Goal: Entertainment & Leisure: Consume media (video, audio)

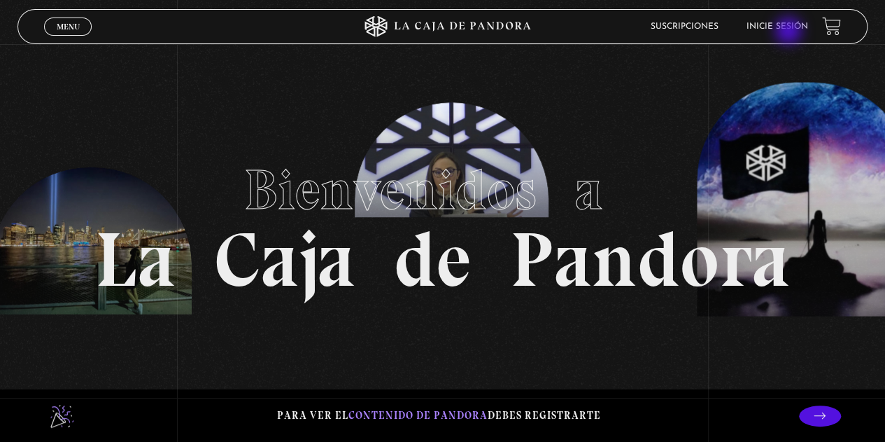
click at [790, 32] on li "Inicie sesión" at bounding box center [778, 26] width 62 height 22
click at [782, 23] on link "Inicie sesión" at bounding box center [778, 26] width 62 height 8
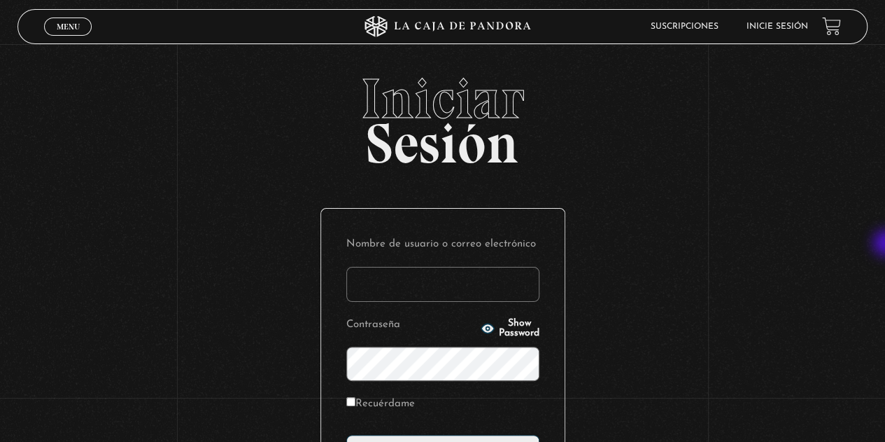
type input "abarcav01@gmail.com"
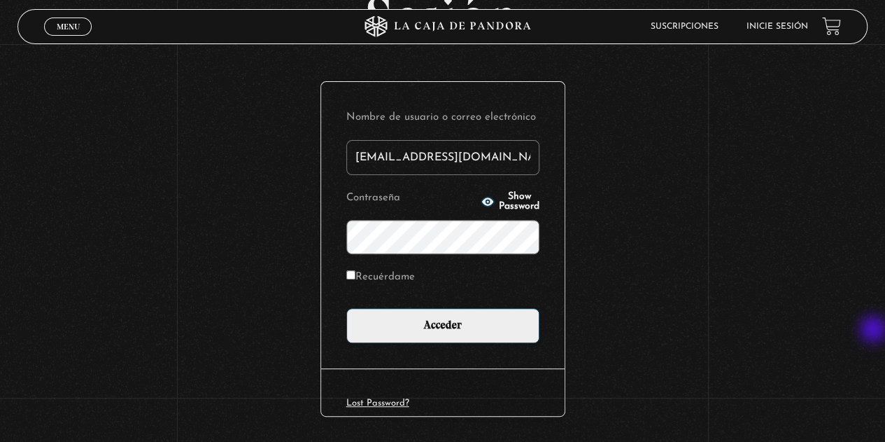
scroll to position [129, 0]
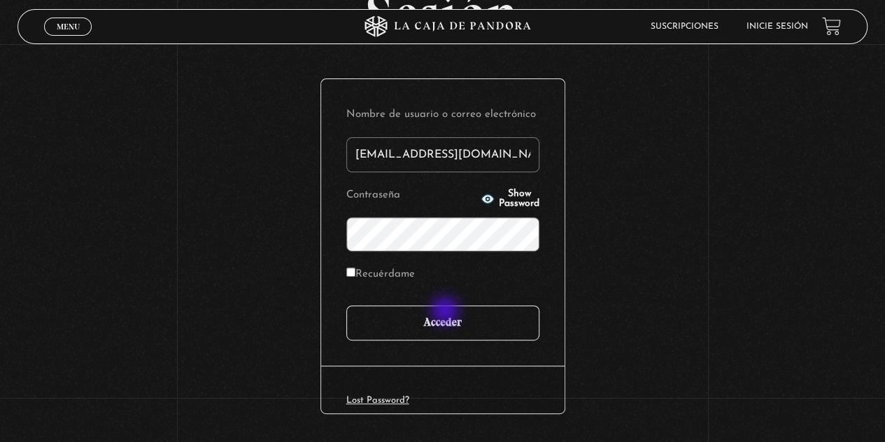
click at [446, 311] on input "Acceder" at bounding box center [442, 322] width 193 height 35
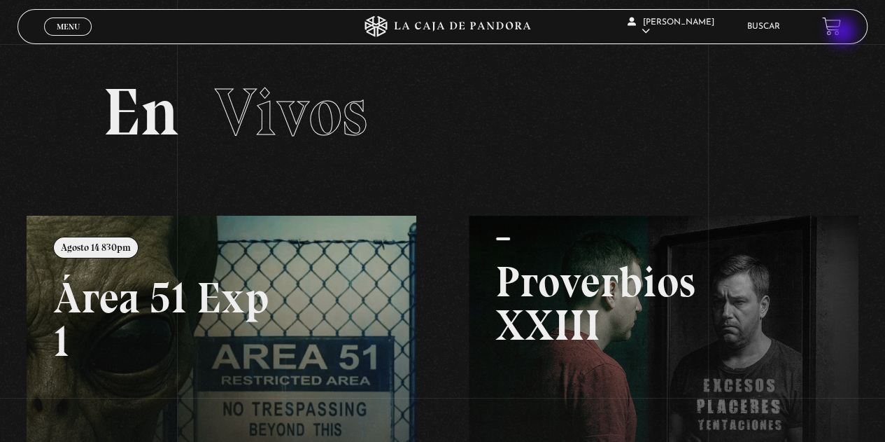
click at [841, 33] on link at bounding box center [831, 26] width 19 height 19
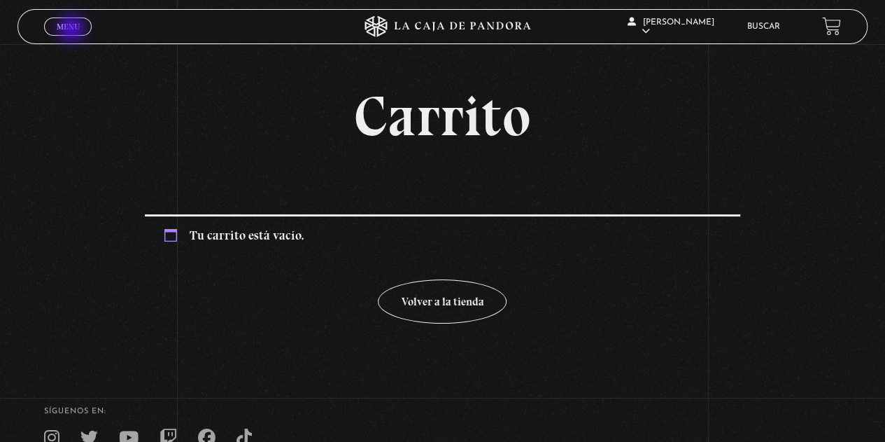
click at [73, 30] on span "Menu" at bounding box center [68, 26] width 23 height 8
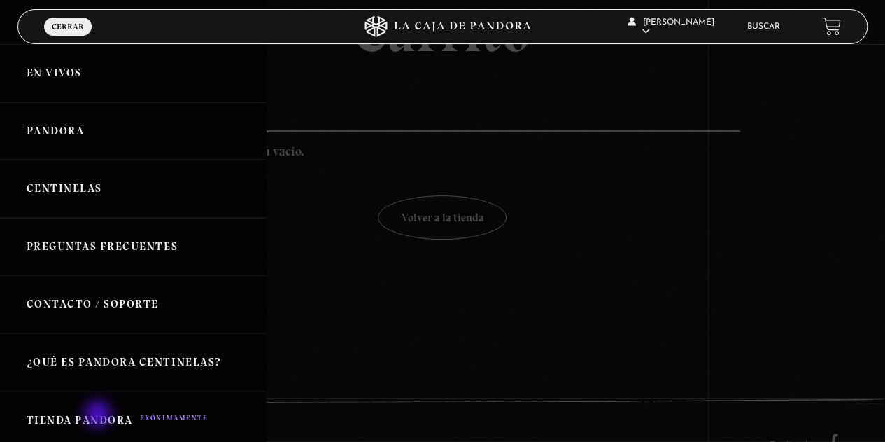
scroll to position [112, 0]
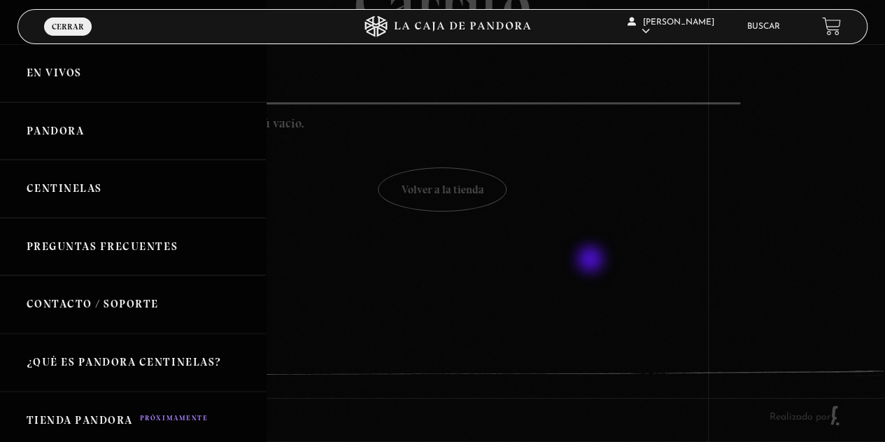
click at [592, 260] on div at bounding box center [442, 221] width 885 height 442
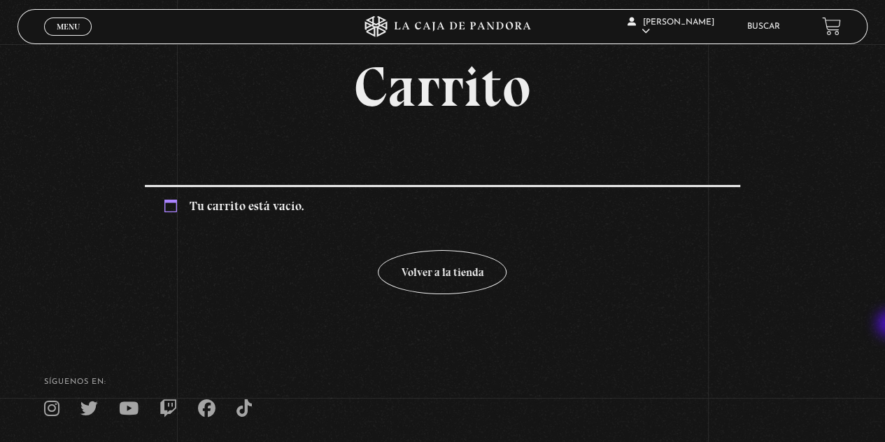
scroll to position [0, 0]
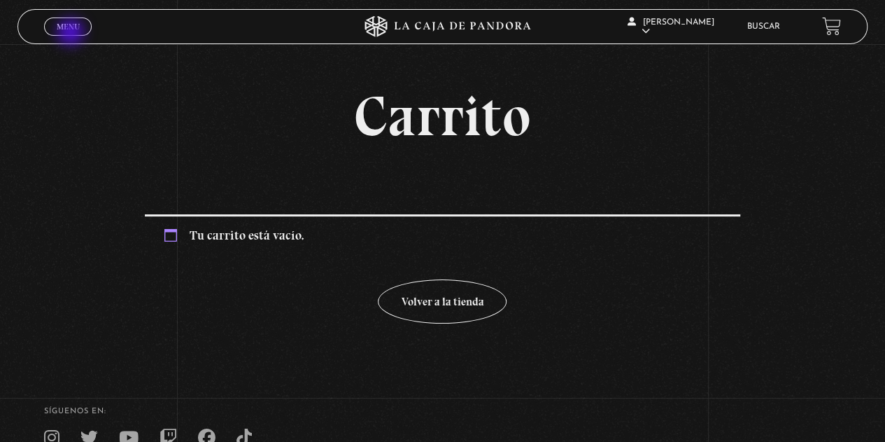
click at [72, 34] on span "Cerrar" at bounding box center [68, 39] width 33 height 10
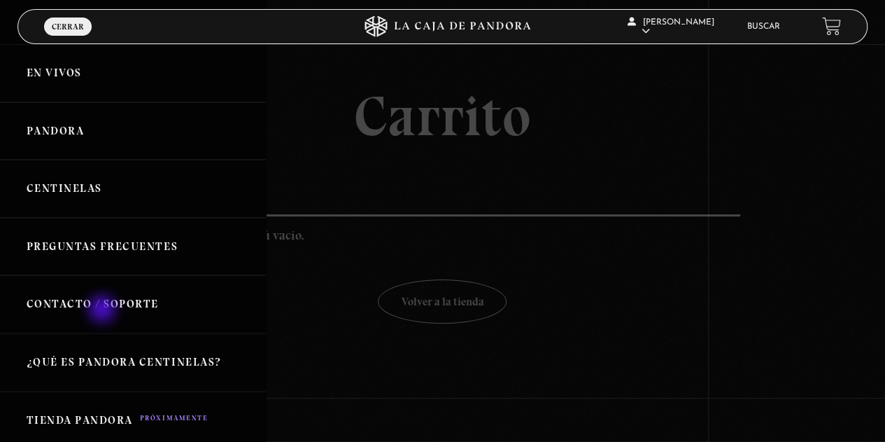
click at [104, 310] on link "Contacto / Soporte" at bounding box center [133, 304] width 266 height 58
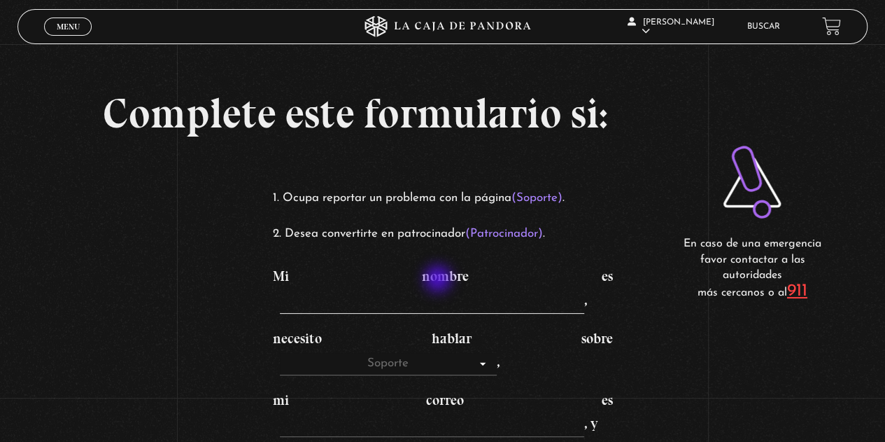
click at [439, 291] on input "Mi nombre es ," at bounding box center [432, 302] width 304 height 22
type input "[PERSON_NAME]"
type input "aabarca@morphotr.com"
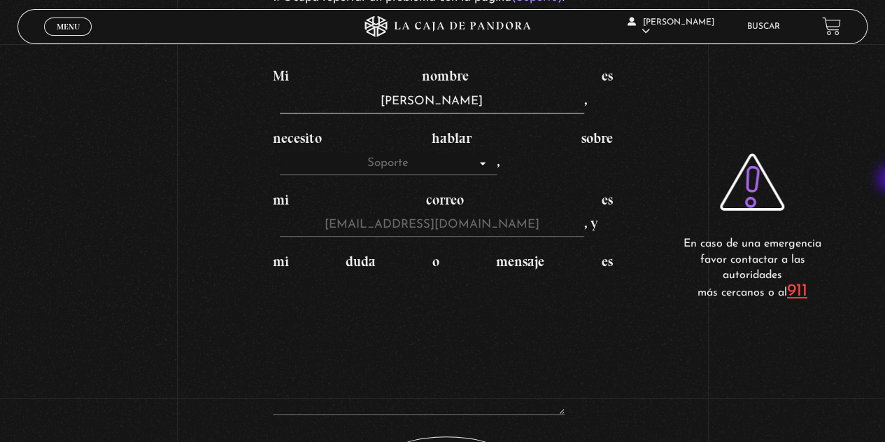
scroll to position [204, 0]
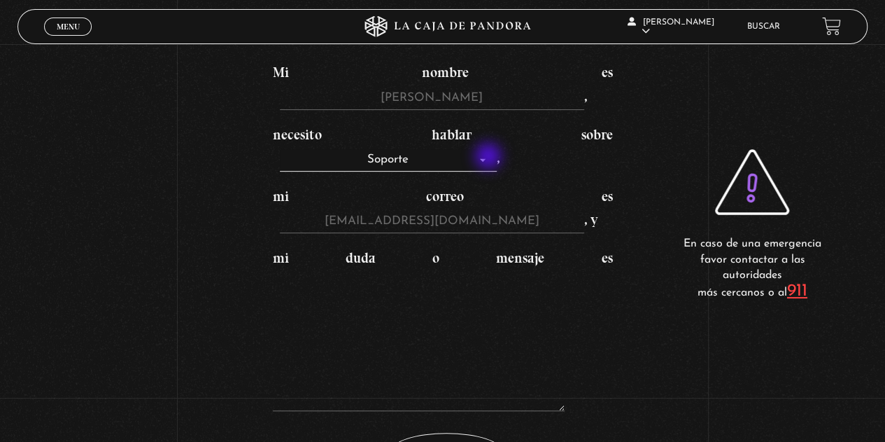
click at [490, 157] on select "Soporte Patrocinadores" at bounding box center [388, 160] width 217 height 22
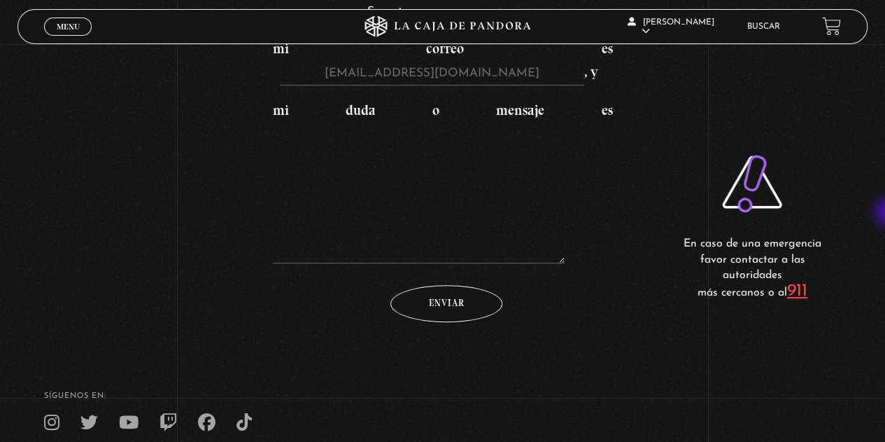
scroll to position [365, 0]
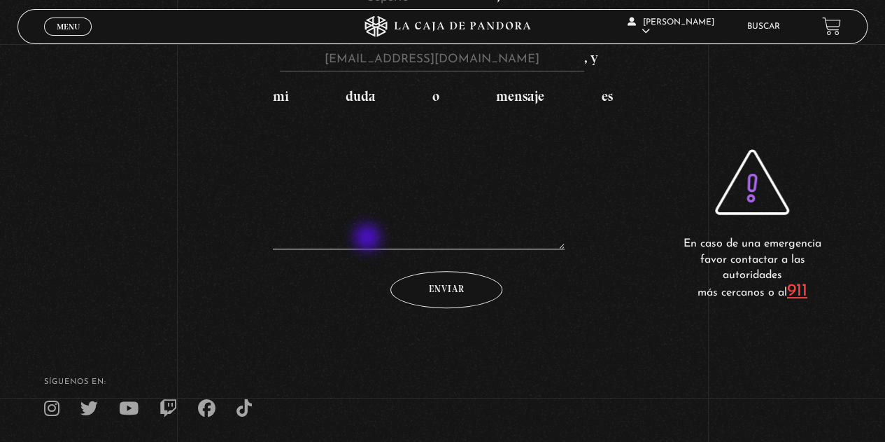
click at [369, 239] on textarea "mi duda o mensaje es" at bounding box center [419, 179] width 293 height 140
type textarea "e"
type textarea "E"
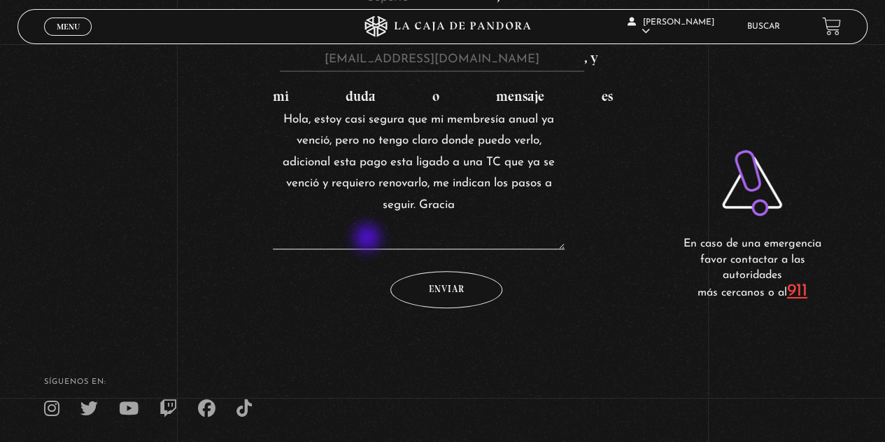
type textarea "Hola, estoy casi segura que mi membresía anual ya venció, pero no tengo claro d…"
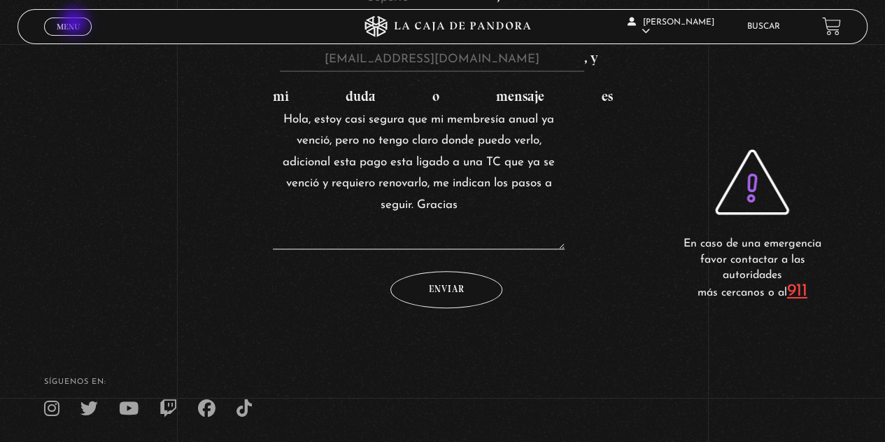
click at [76, 23] on span "Menu" at bounding box center [68, 26] width 23 height 8
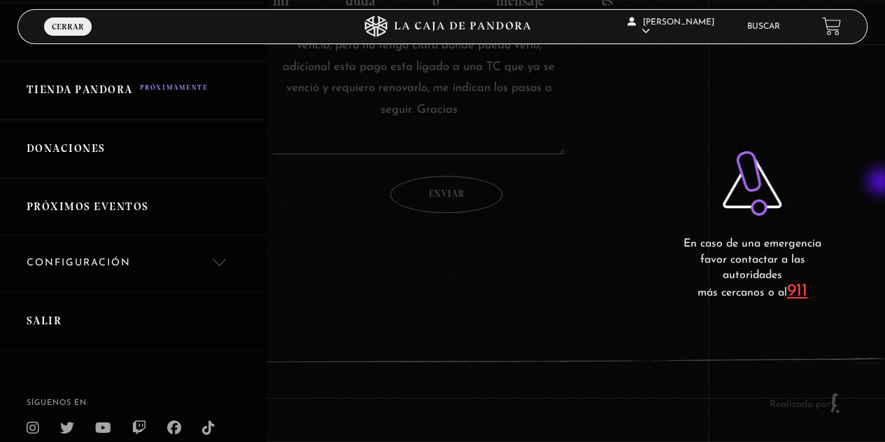
scroll to position [346, 0]
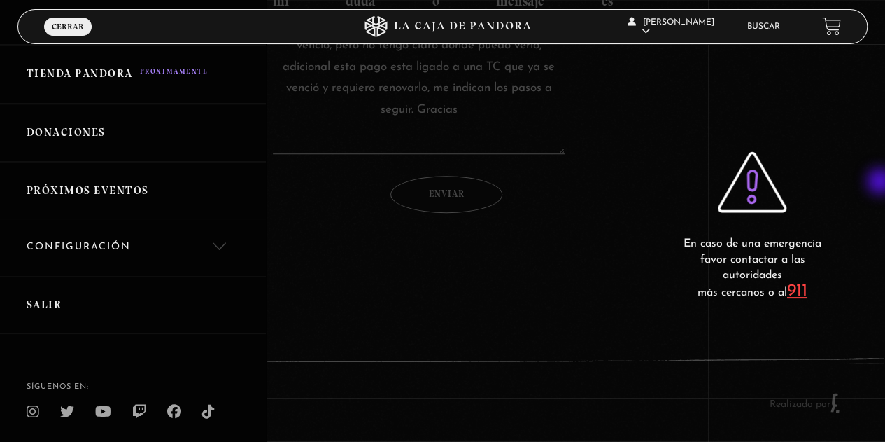
click at [132, 246] on link "Configuración" at bounding box center [133, 247] width 266 height 57
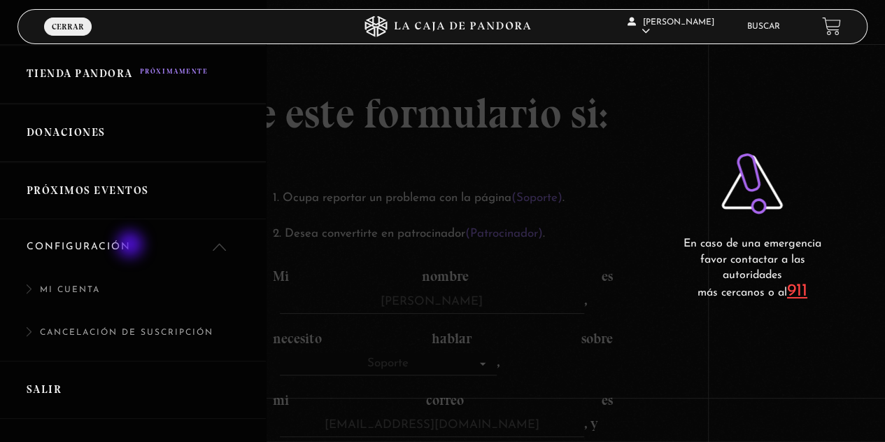
click at [78, 290] on link "Mi cuenta" at bounding box center [133, 297] width 266 height 43
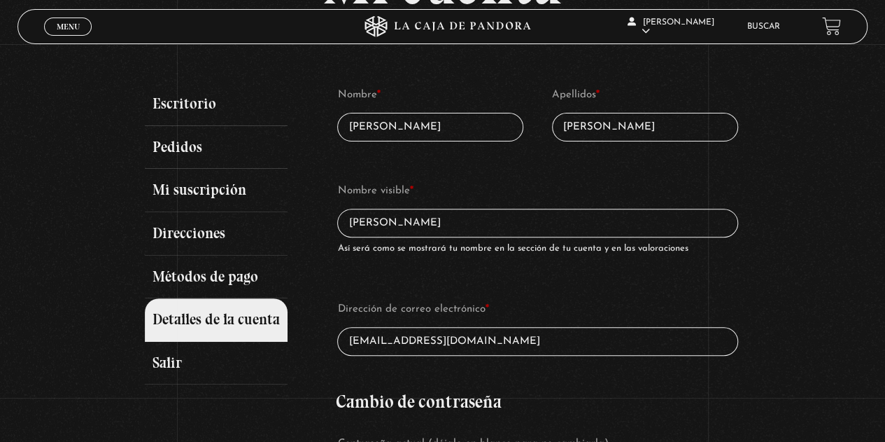
scroll to position [127, 0]
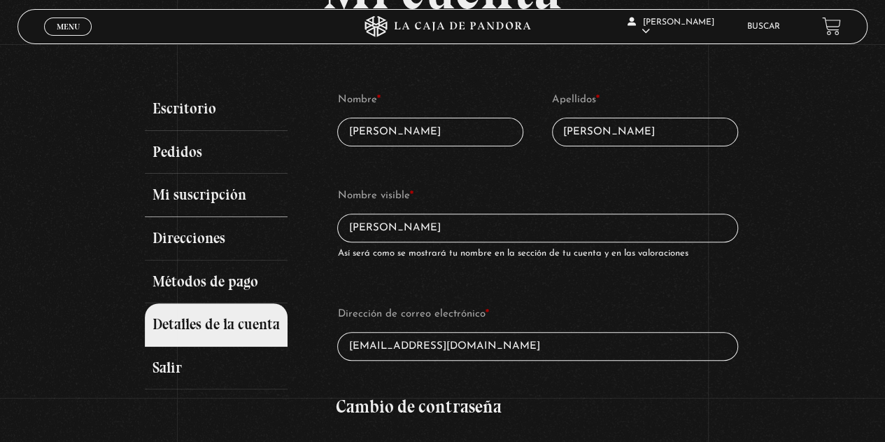
click at [213, 209] on link "Mi suscripción" at bounding box center [216, 195] width 143 height 43
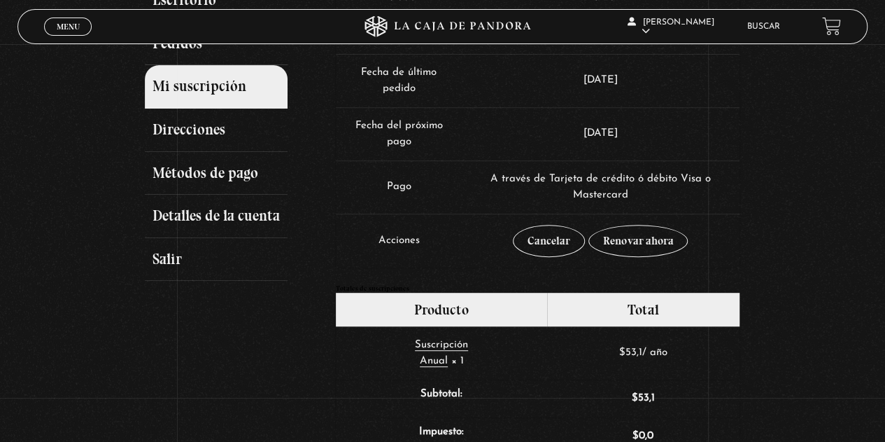
scroll to position [237, 0]
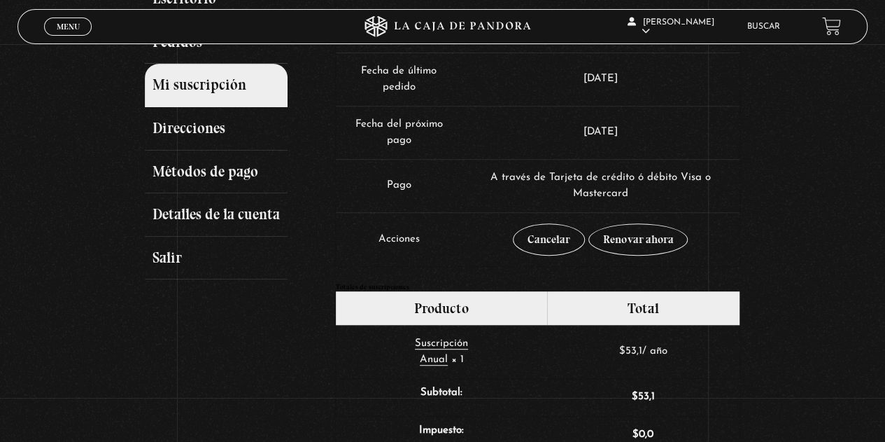
click at [683, 195] on td "A través de Tarjeta de crédito ó débito Visa o Mastercard" at bounding box center [601, 185] width 278 height 53
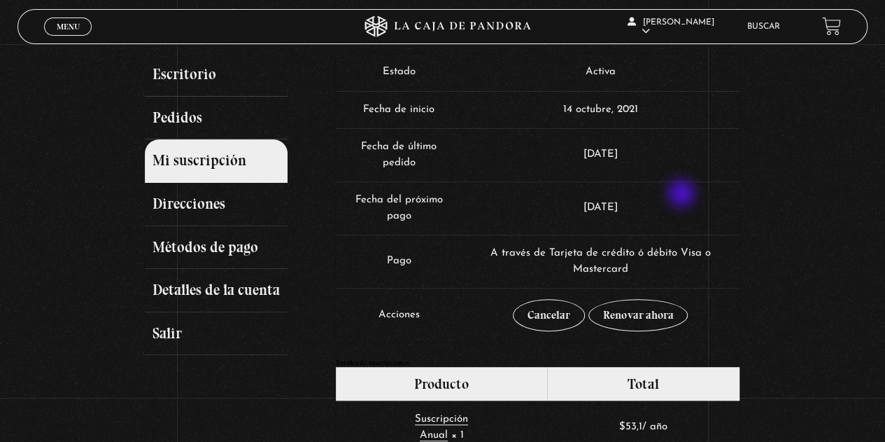
scroll to position [157, 0]
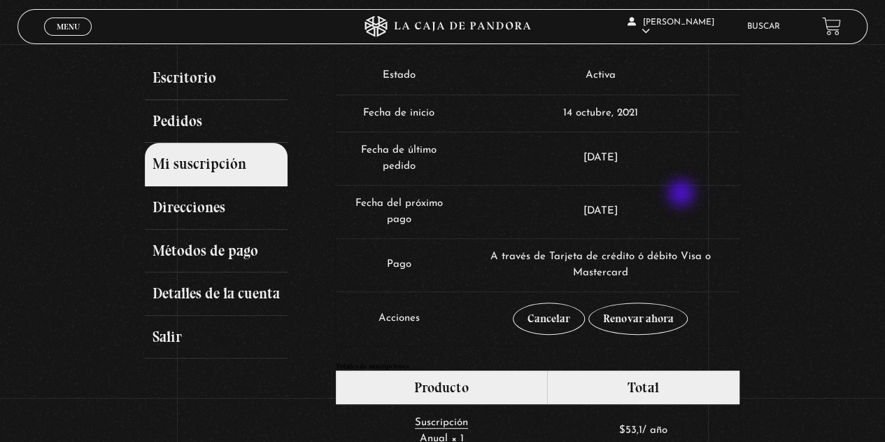
click at [662, 260] on span "A través de Tarjeta de crédito ó débito Visa o Mastercard" at bounding box center [601, 264] width 220 height 27
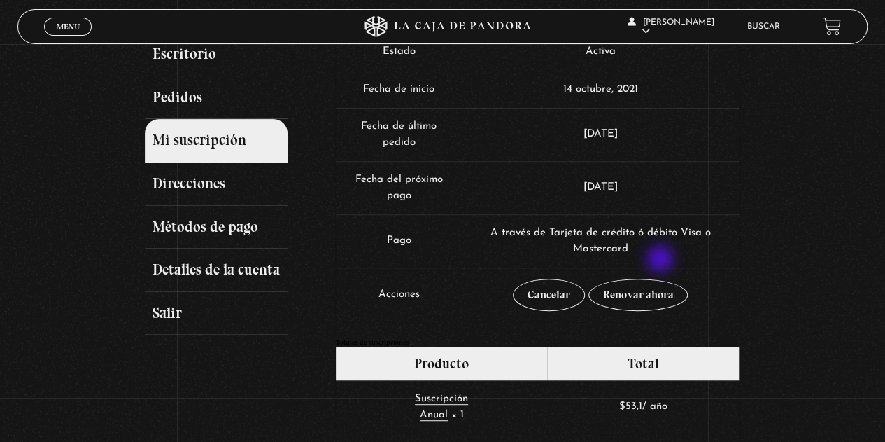
scroll to position [185, 0]
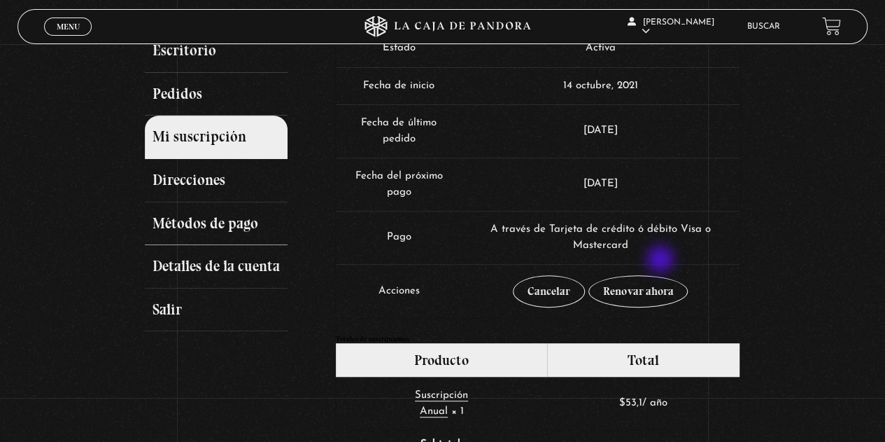
click at [251, 232] on link "Métodos de pago" at bounding box center [216, 223] width 143 height 43
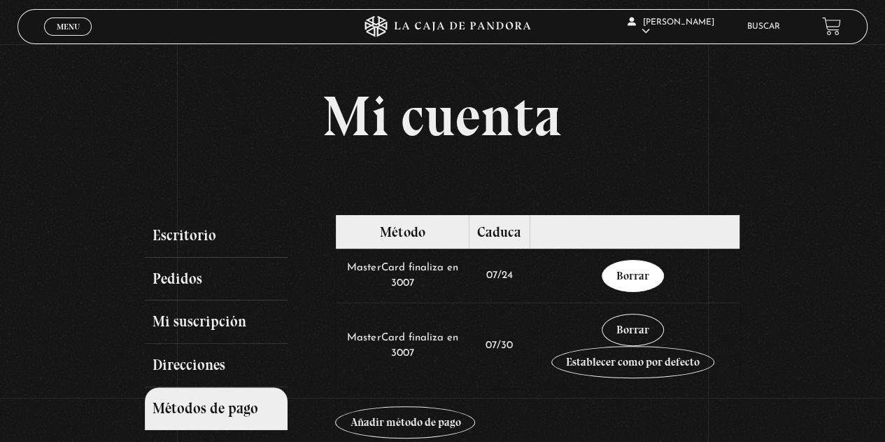
click at [644, 277] on link "Borrar" at bounding box center [633, 276] width 62 height 32
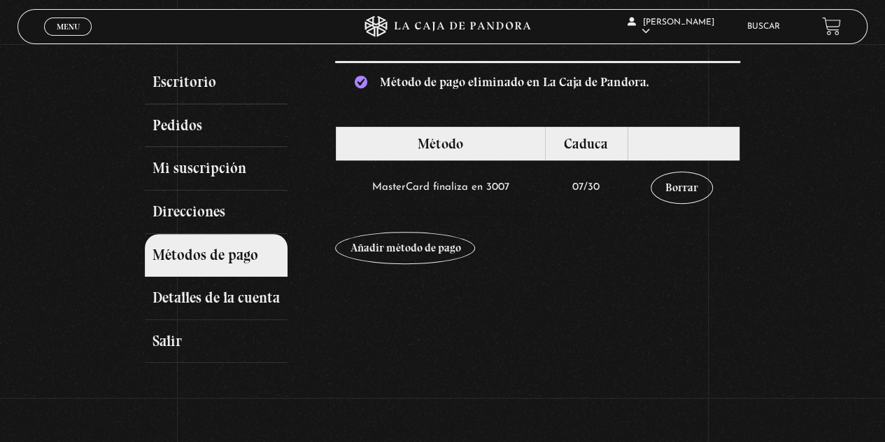
scroll to position [155, 0]
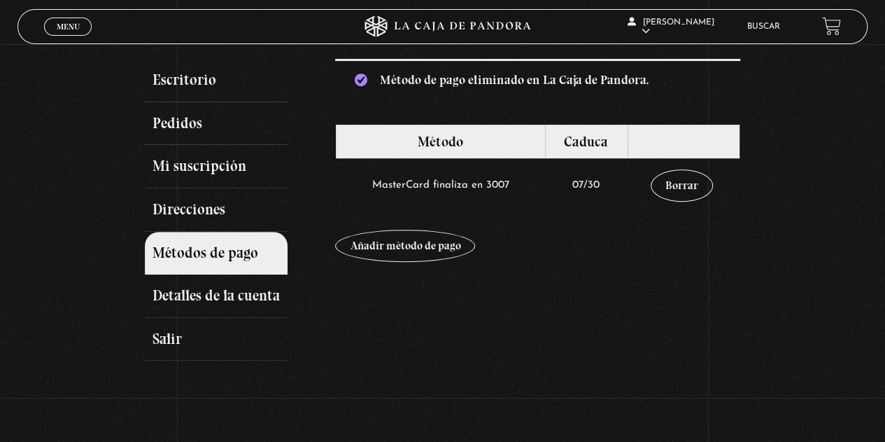
click at [439, 248] on link "Añadir método de pago" at bounding box center [405, 246] width 140 height 32
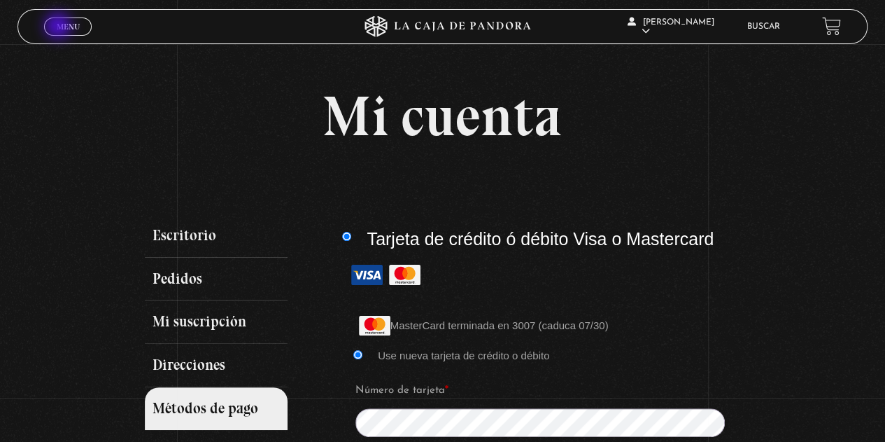
click at [59, 27] on span "Menu" at bounding box center [68, 26] width 23 height 8
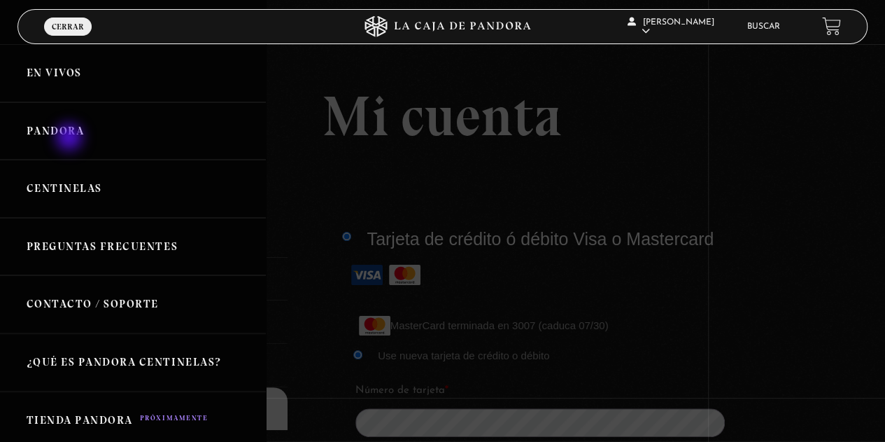
click at [71, 139] on link "Pandora" at bounding box center [133, 131] width 266 height 58
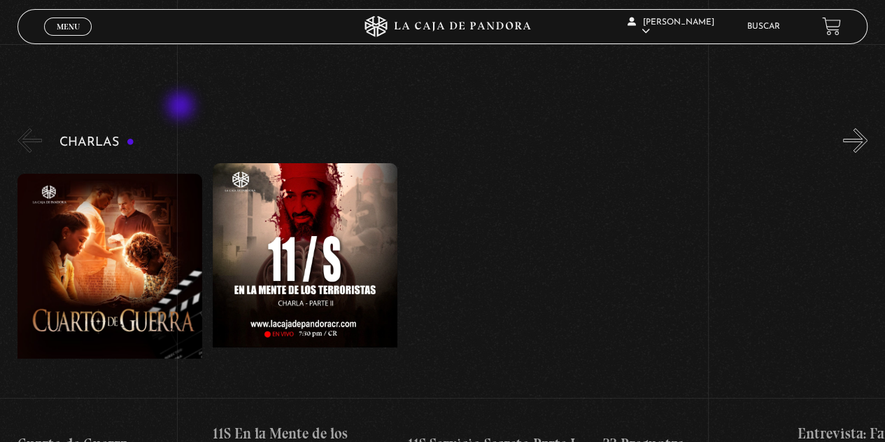
scroll to position [196, 0]
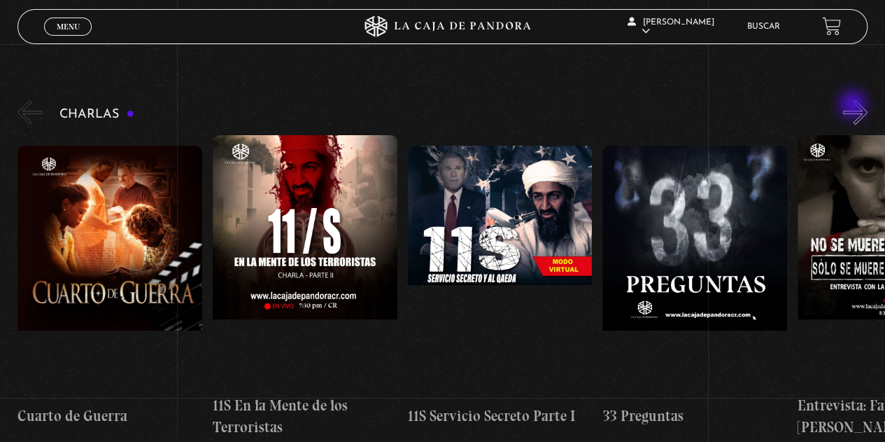
click at [854, 106] on button "»" at bounding box center [855, 112] width 24 height 24
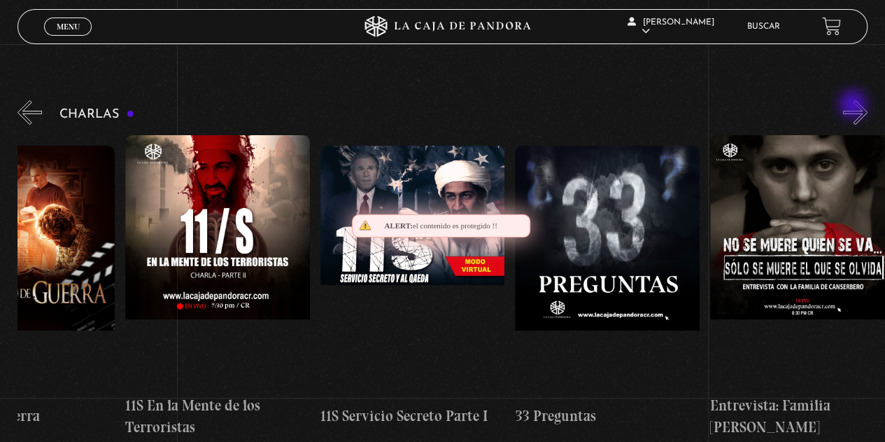
click at [854, 106] on button "»" at bounding box center [855, 112] width 24 height 24
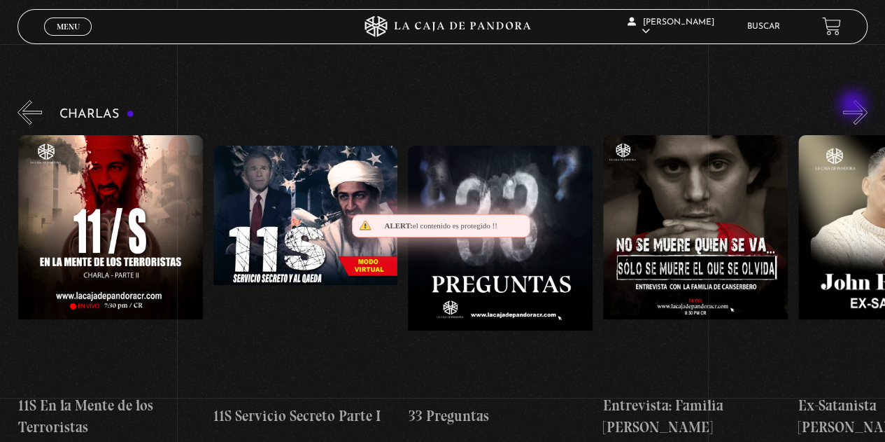
click at [854, 106] on button "»" at bounding box center [855, 112] width 24 height 24
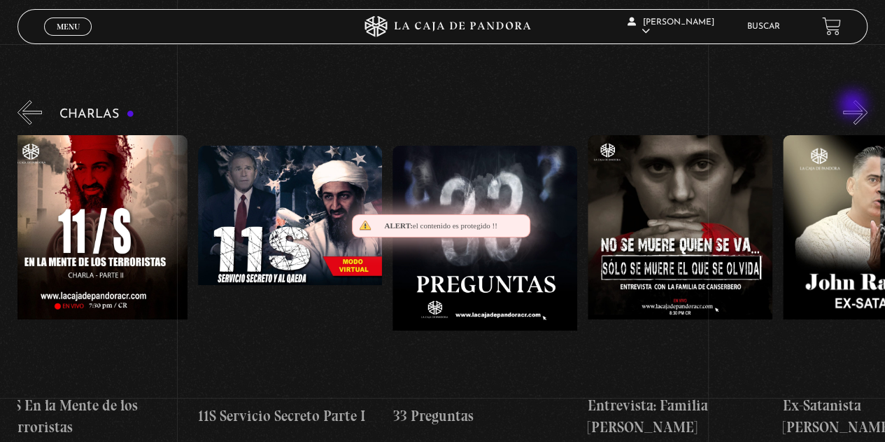
click at [854, 106] on button "»" at bounding box center [855, 112] width 24 height 24
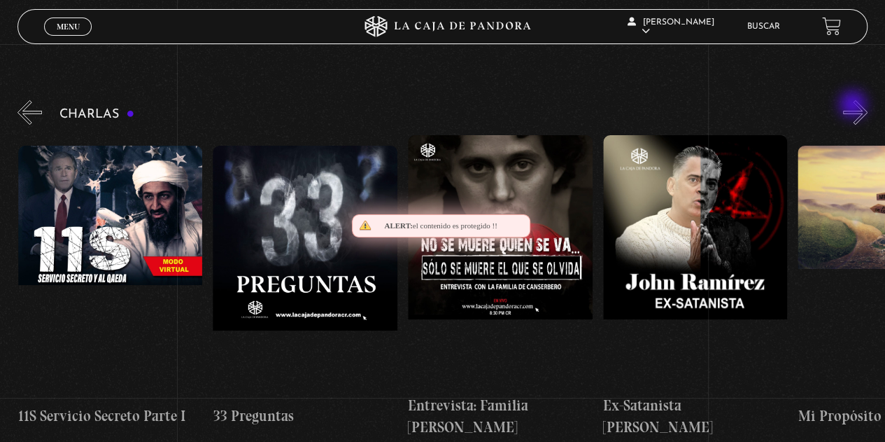
click at [854, 106] on button "»" at bounding box center [855, 112] width 24 height 24
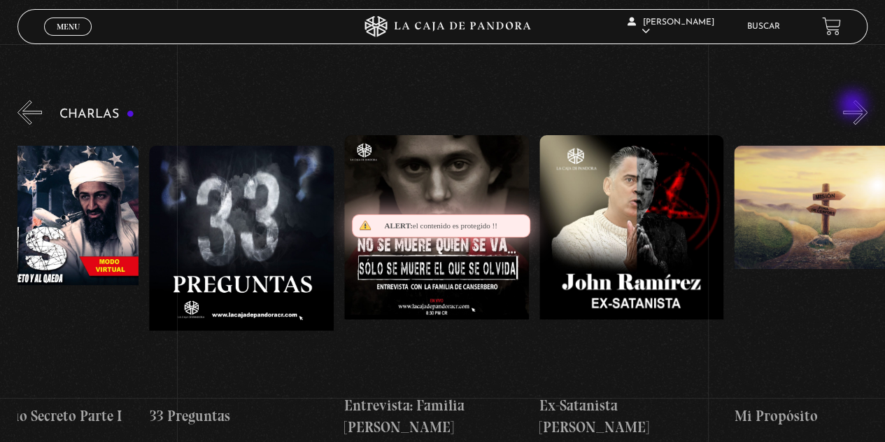
scroll to position [0, 487]
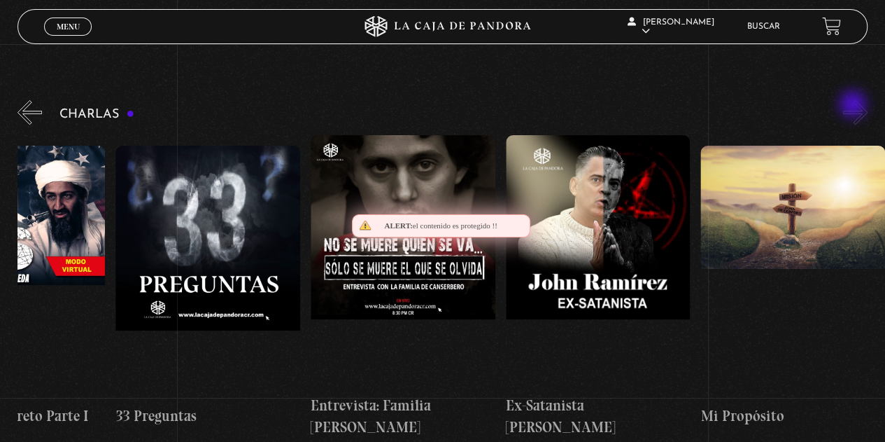
click at [854, 106] on button "»" at bounding box center [855, 112] width 24 height 24
drag, startPoint x: 854, startPoint y: 106, endPoint x: 861, endPoint y: 122, distance: 18.2
click at [861, 122] on button "»" at bounding box center [855, 112] width 24 height 24
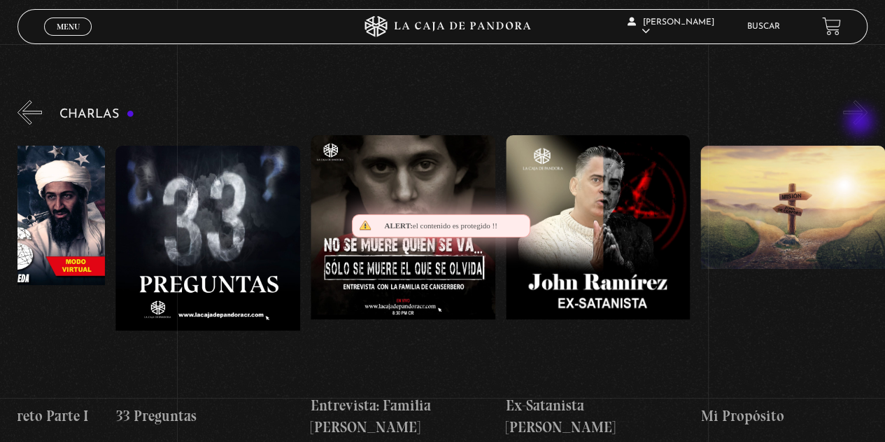
click at [861, 122] on button "»" at bounding box center [855, 112] width 24 height 24
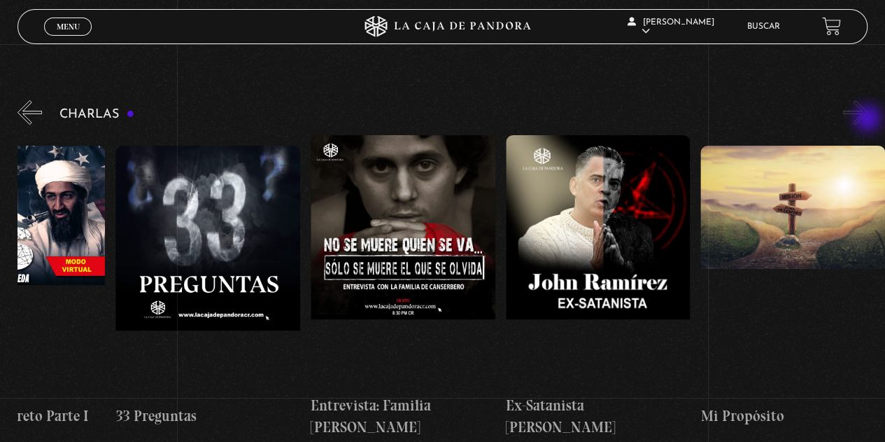
click at [868, 120] on button "»" at bounding box center [855, 112] width 24 height 24
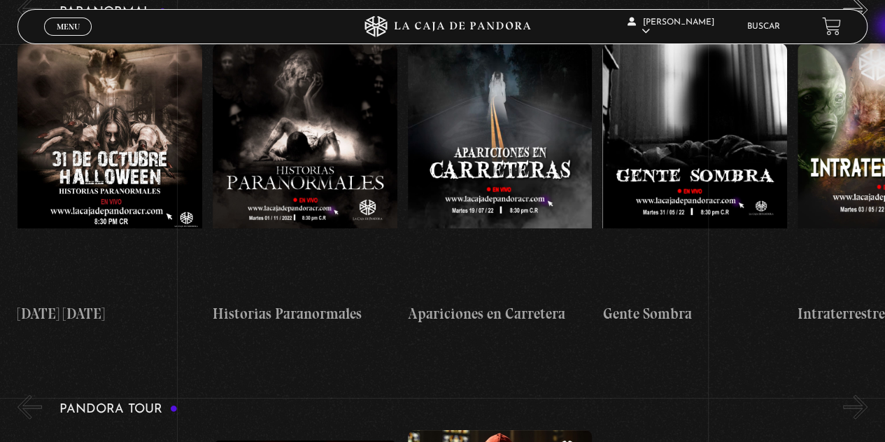
scroll to position [1465, 0]
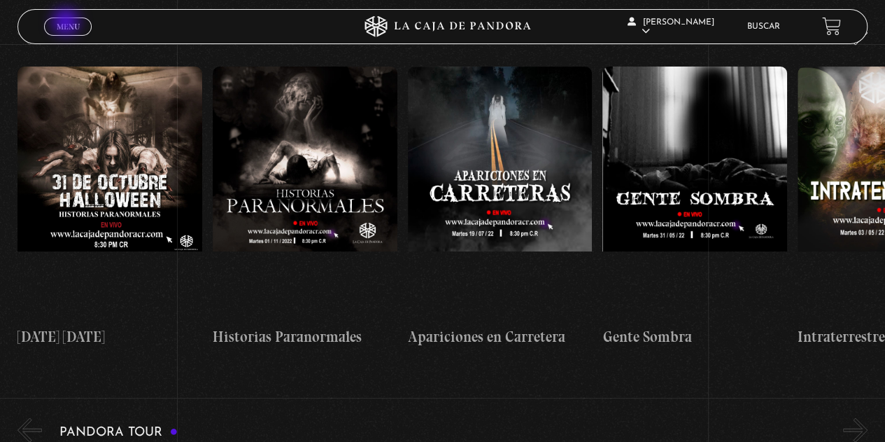
click at [67, 23] on span "Menu" at bounding box center [68, 26] width 23 height 8
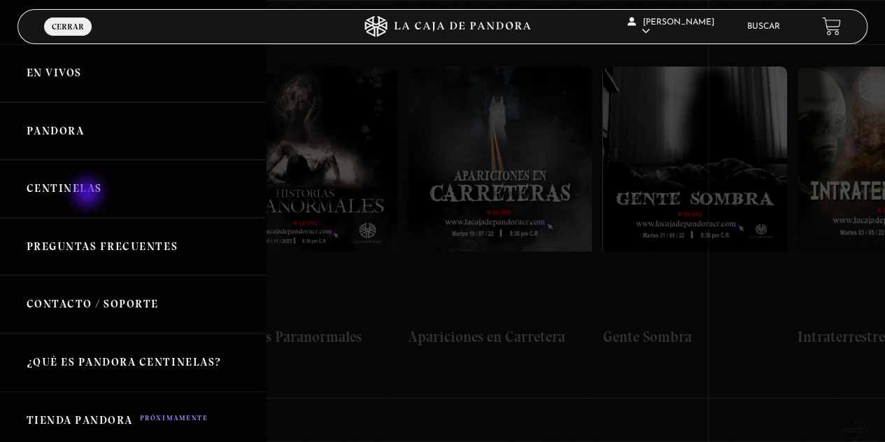
click at [89, 194] on link "Centinelas" at bounding box center [133, 189] width 266 height 58
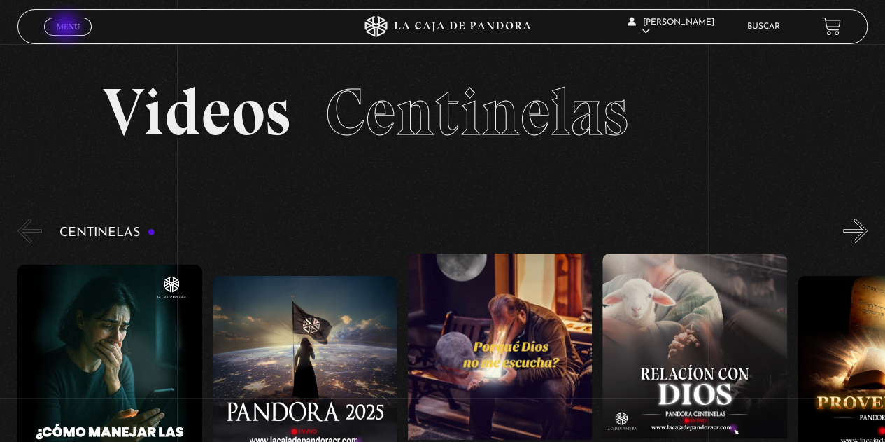
click at [67, 28] on span "Menu" at bounding box center [68, 26] width 23 height 8
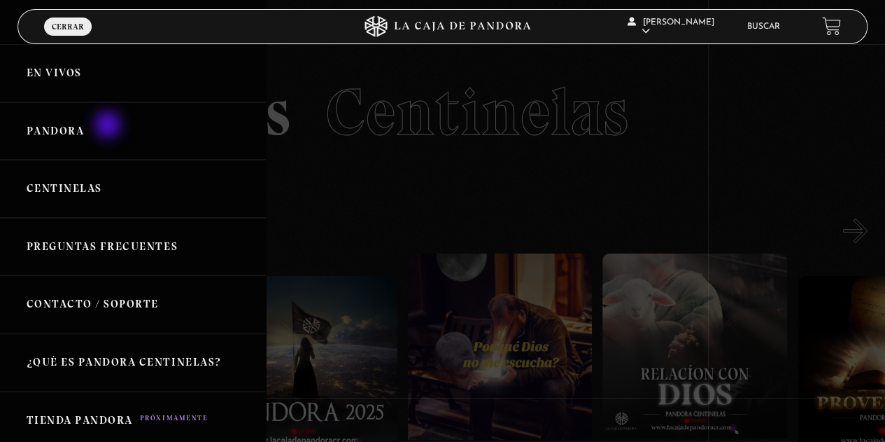
click at [109, 126] on link "Pandora" at bounding box center [133, 131] width 266 height 58
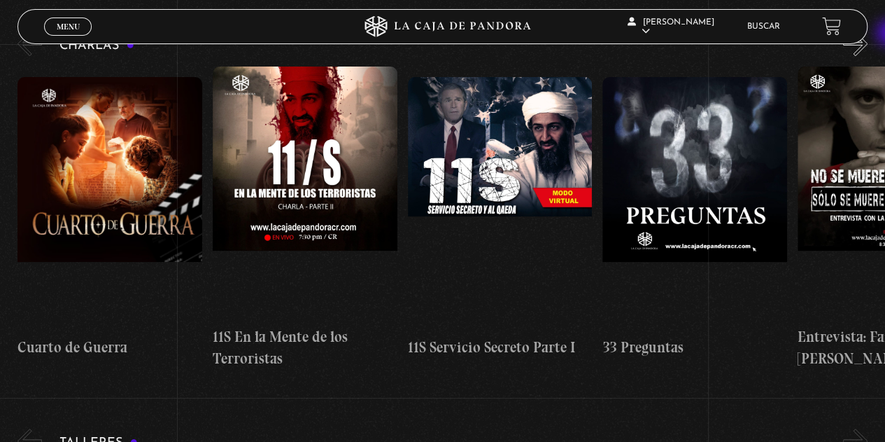
scroll to position [203, 0]
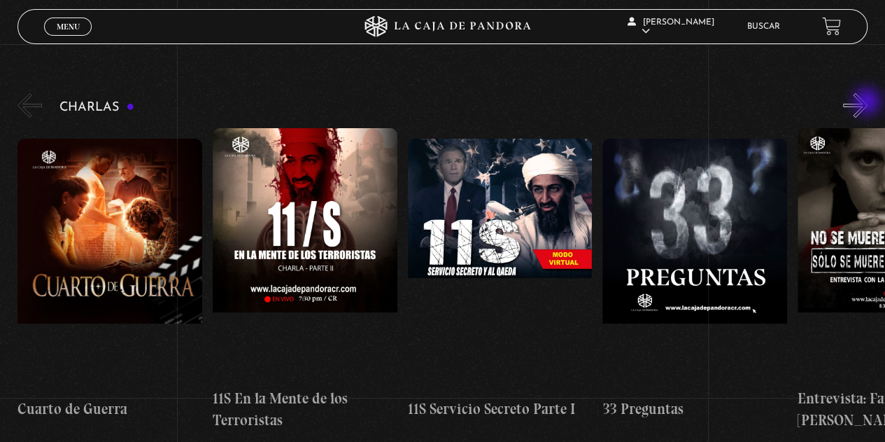
click at [868, 103] on button "»" at bounding box center [855, 105] width 24 height 24
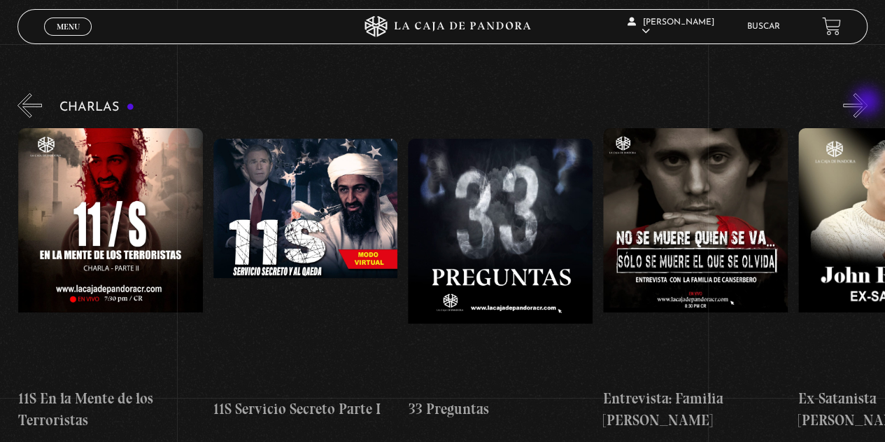
click at [868, 103] on button "»" at bounding box center [855, 105] width 24 height 24
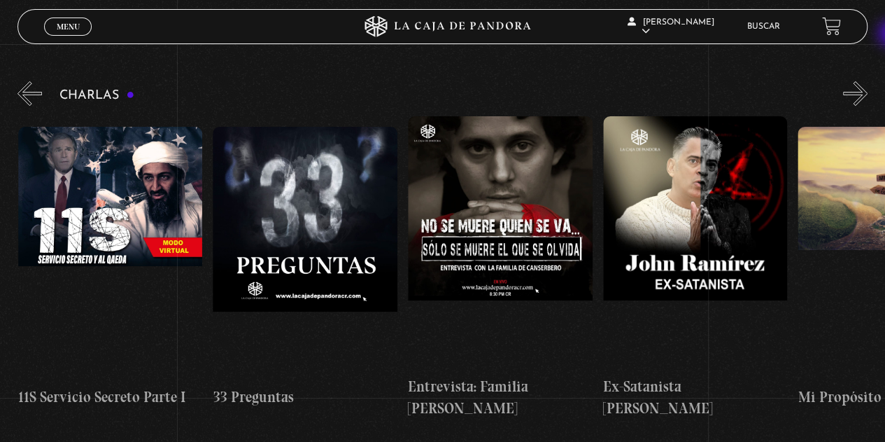
scroll to position [199, 0]
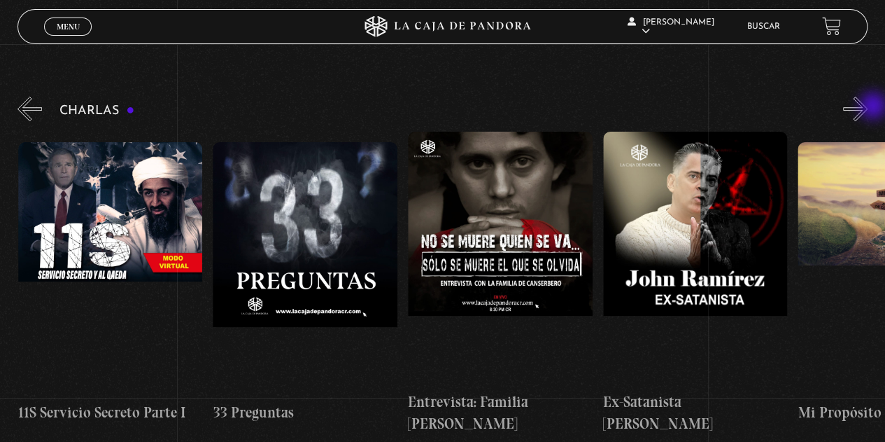
click at [868, 107] on button "»" at bounding box center [855, 109] width 24 height 24
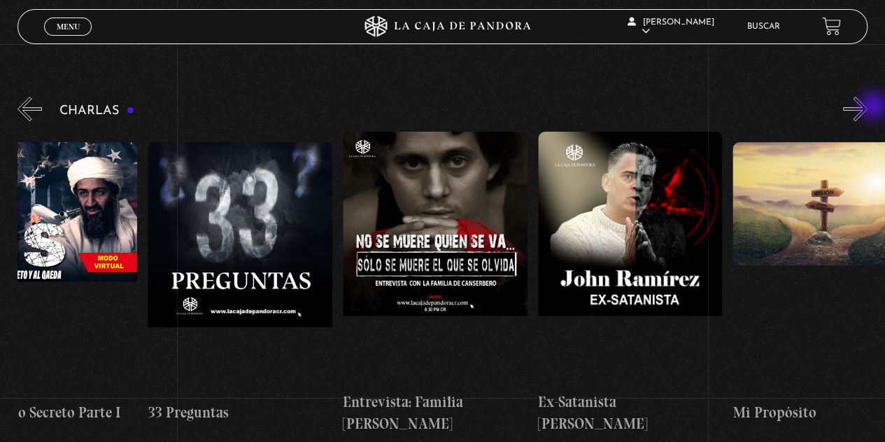
scroll to position [0, 487]
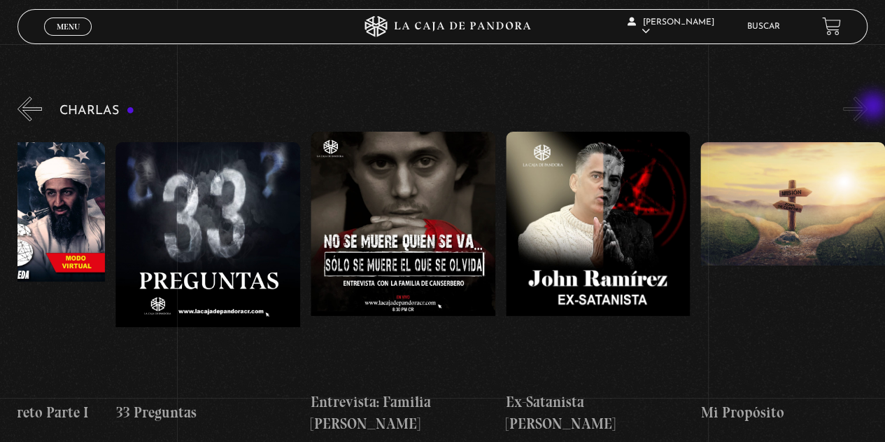
click at [868, 107] on button "»" at bounding box center [855, 109] width 24 height 24
click at [92, 104] on h3 "Charlas" at bounding box center [96, 110] width 75 height 13
click at [43, 103] on div "Charlas Cuarto [PERSON_NAME] 11S En la Mente de los Terroristas 11S Servicio Se…" at bounding box center [451, 264] width 868 height 341
click at [23, 115] on button "«" at bounding box center [29, 109] width 24 height 24
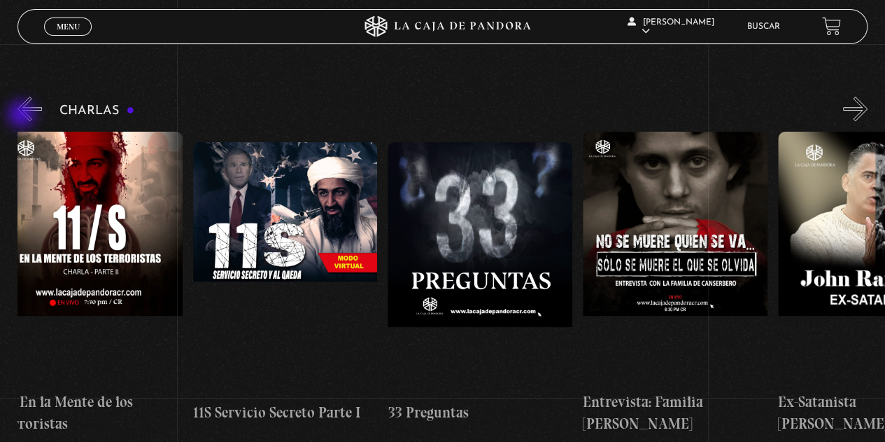
click at [23, 115] on button "«" at bounding box center [29, 109] width 24 height 24
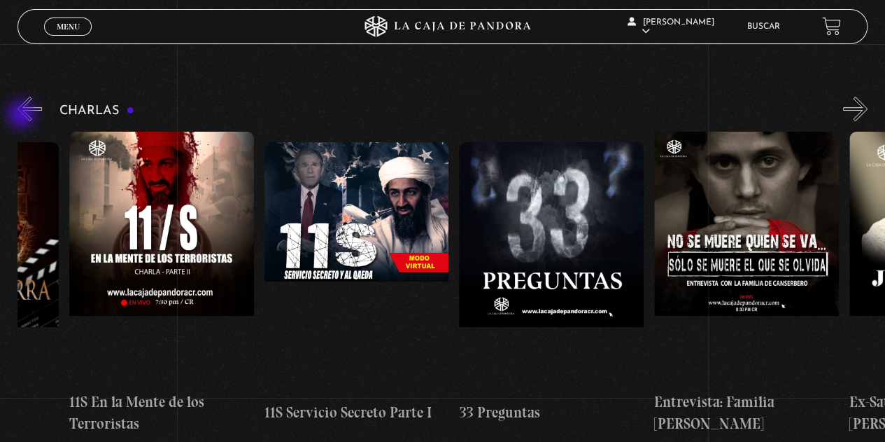
scroll to position [0, 83]
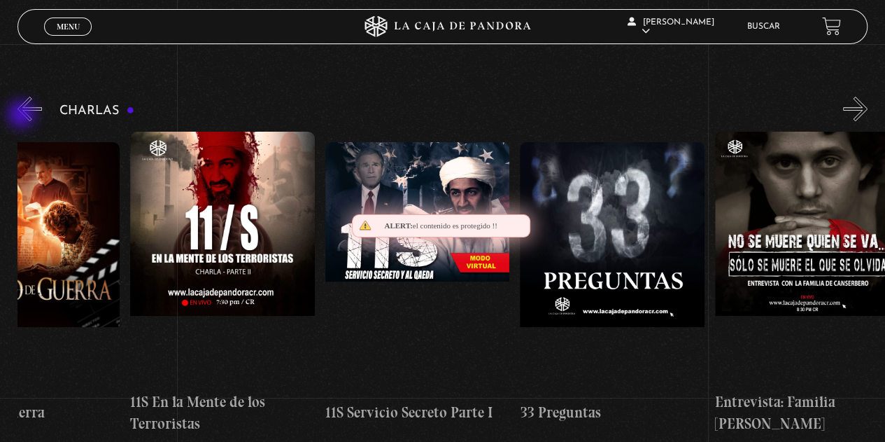
click at [23, 115] on button "«" at bounding box center [29, 109] width 24 height 24
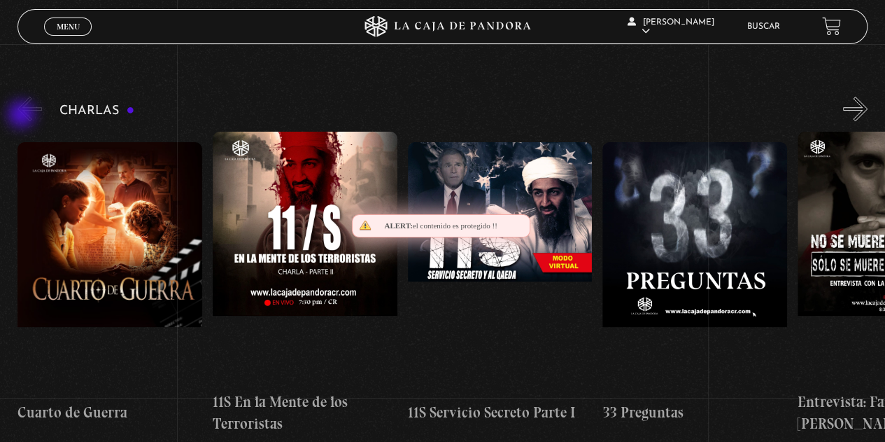
click at [23, 115] on button "«" at bounding box center [29, 109] width 24 height 24
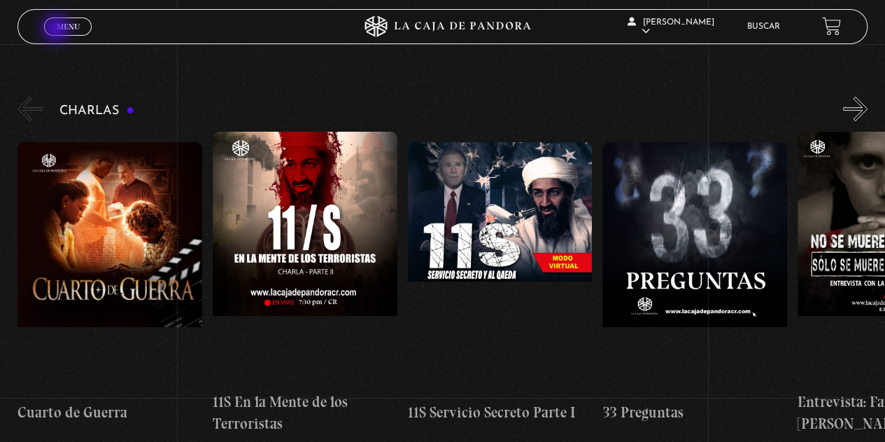
click at [57, 30] on span "Menu" at bounding box center [68, 26] width 23 height 8
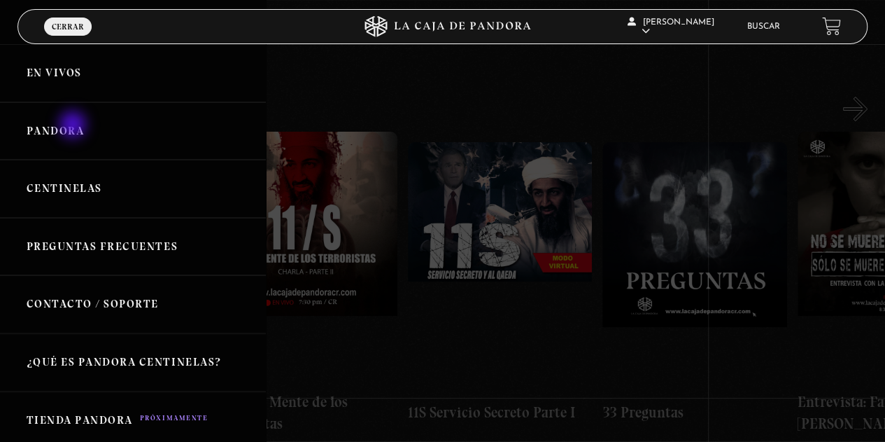
click at [74, 126] on link "Pandora" at bounding box center [133, 131] width 266 height 58
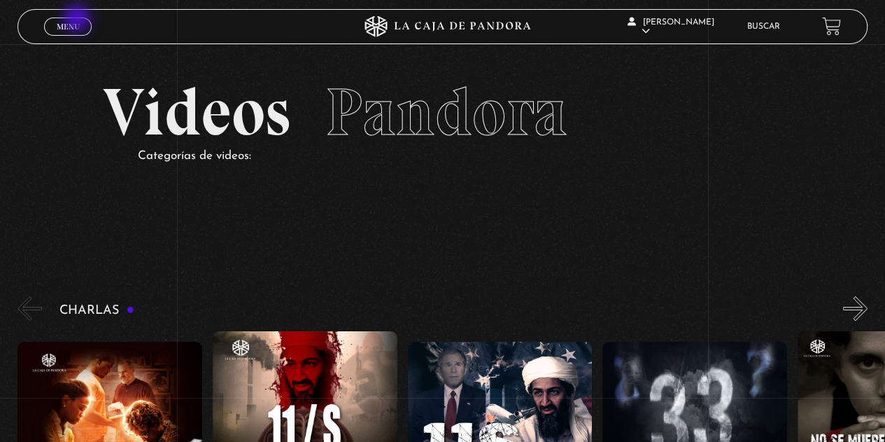
click at [78, 20] on link "Menu Cerrar" at bounding box center [68, 26] width 48 height 18
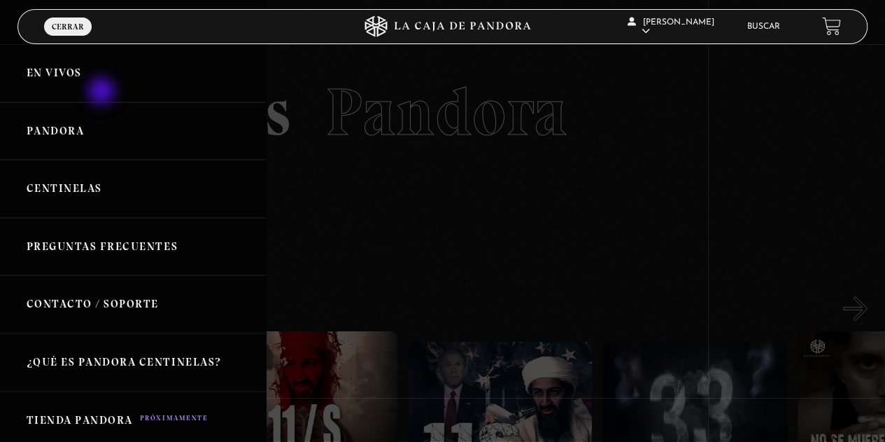
click at [103, 92] on link "En vivos" at bounding box center [133, 73] width 266 height 58
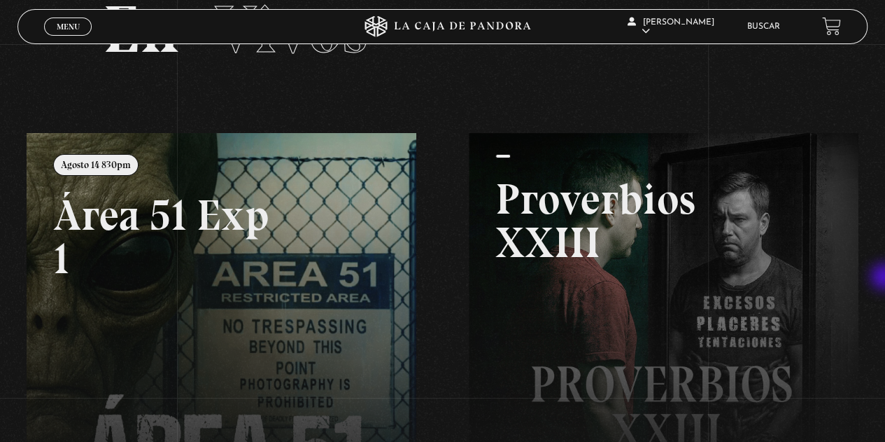
scroll to position [11, 0]
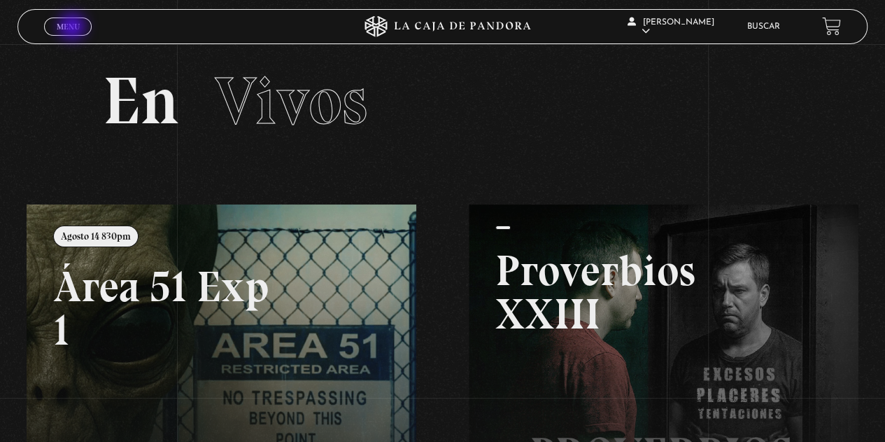
click at [73, 28] on span "Menu" at bounding box center [68, 26] width 23 height 8
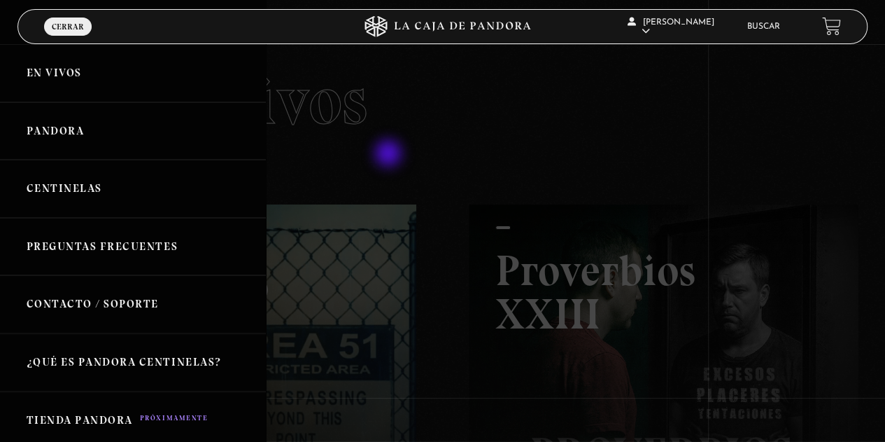
click at [390, 155] on div at bounding box center [442, 221] width 885 height 442
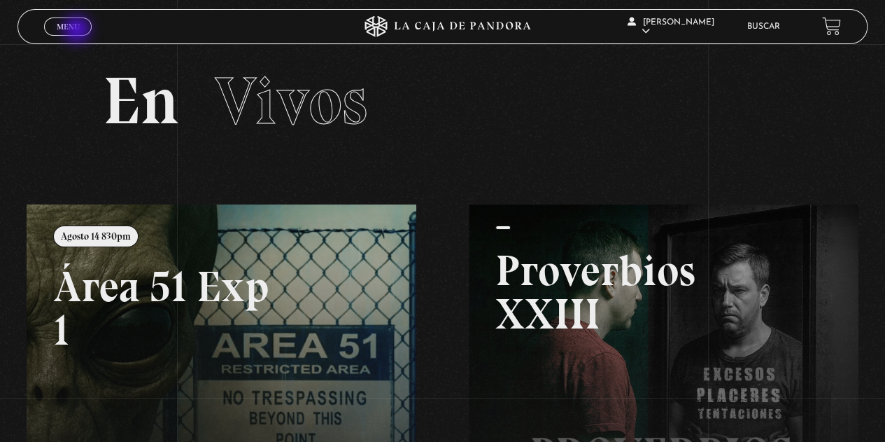
click at [78, 31] on span "Menu" at bounding box center [68, 26] width 23 height 8
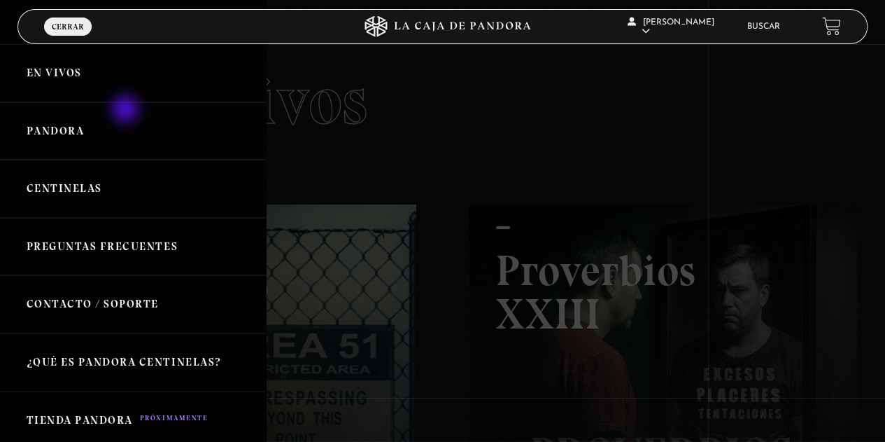
click at [127, 111] on link "Pandora" at bounding box center [133, 131] width 266 height 58
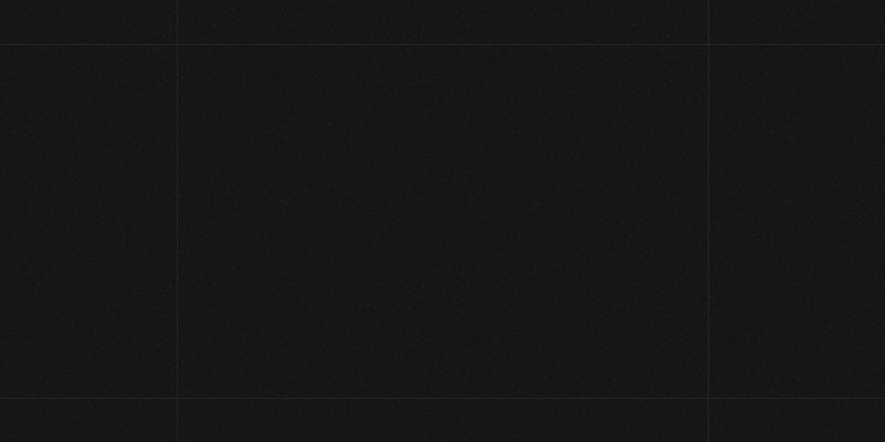
drag, startPoint x: 0, startPoint y: 0, endPoint x: 87, endPoint y: 128, distance: 155.1
click at [87, 128] on section "Videos Pandora Categorías de videos:" at bounding box center [442, 140] width 885 height 193
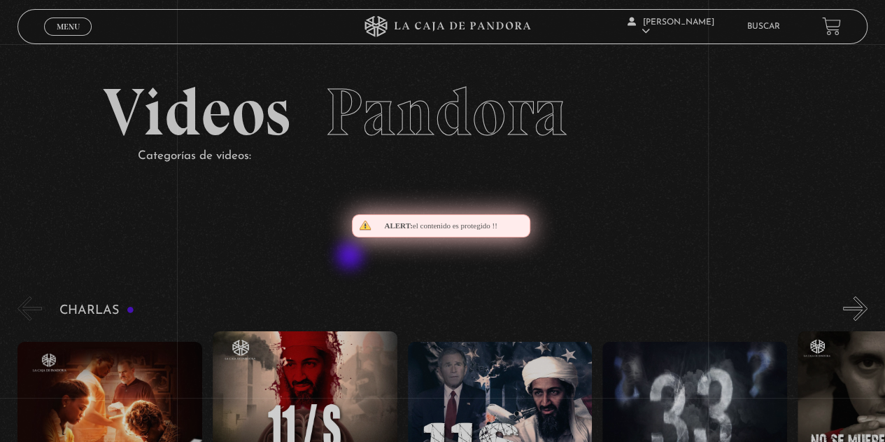
drag, startPoint x: 351, startPoint y: 257, endPoint x: 764, endPoint y: 267, distance: 413.0
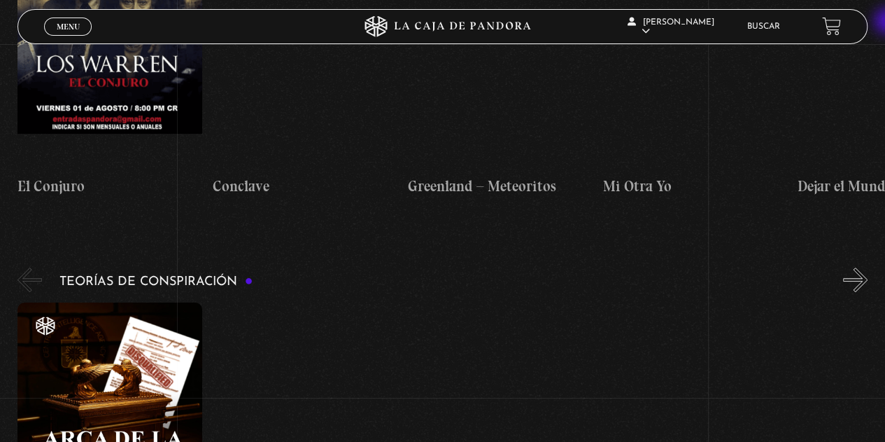
scroll to position [2843, 0]
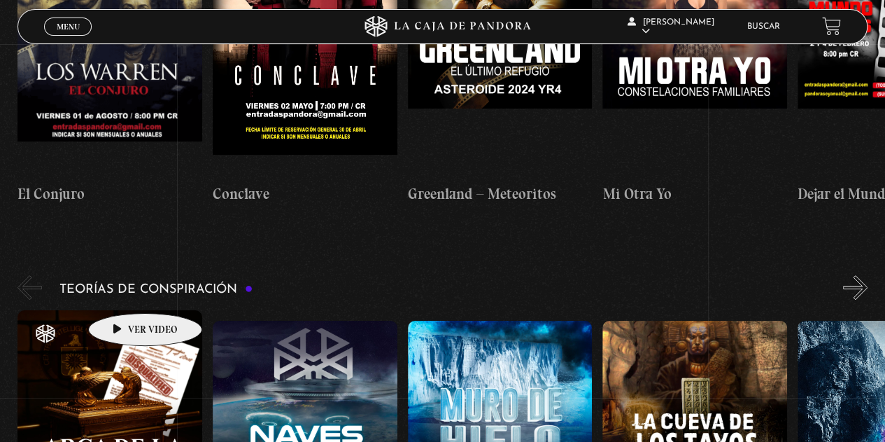
click at [123, 310] on figure at bounding box center [109, 436] width 185 height 252
click at [99, 310] on figure at bounding box center [109, 436] width 185 height 252
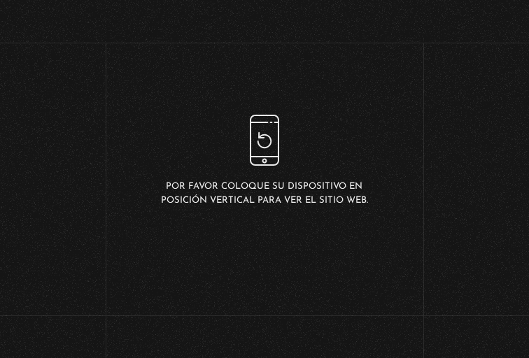
click at [367, 181] on p "Por favor coloque su dispositivo en posición vertical para ver el sitio web." at bounding box center [264, 194] width 211 height 28
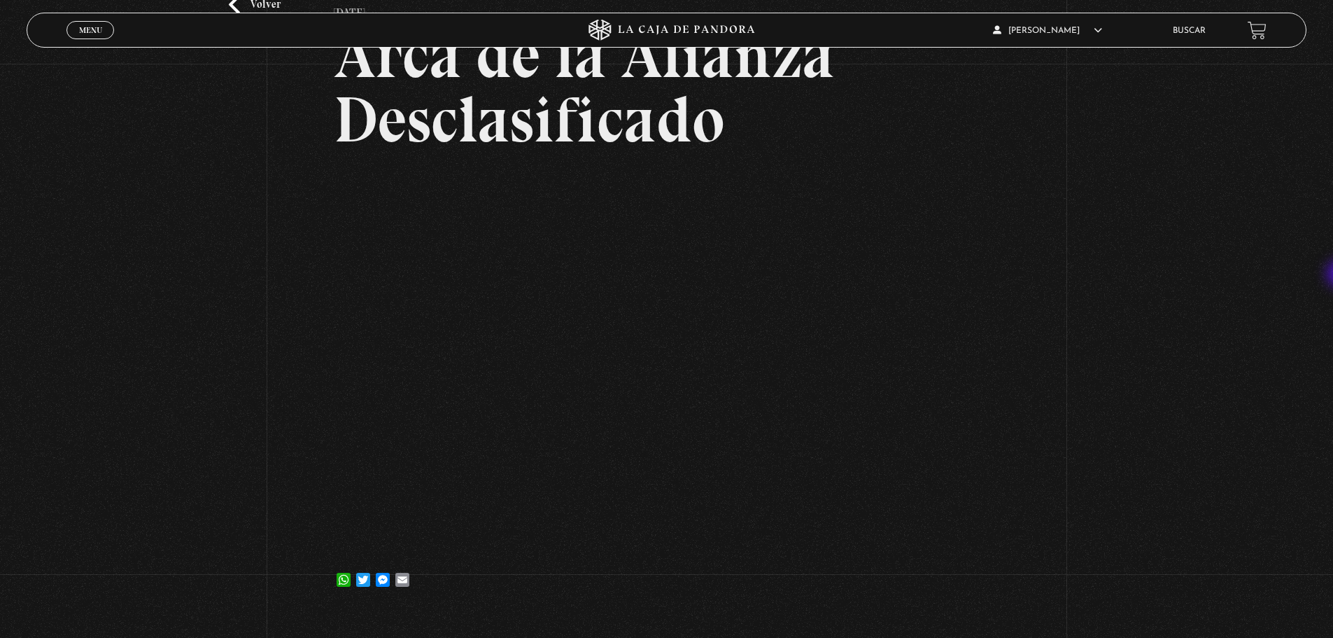
scroll to position [131, 0]
drag, startPoint x: 0, startPoint y: 507, endPoint x: -14, endPoint y: 525, distance: 23.0
click at [0, 441] on html "ingresar al sitio Ver Video Más Información Solicitar Por favor coloque su disp…" at bounding box center [666, 348] width 1333 height 958
